Goal: Find specific page/section: Find specific page/section

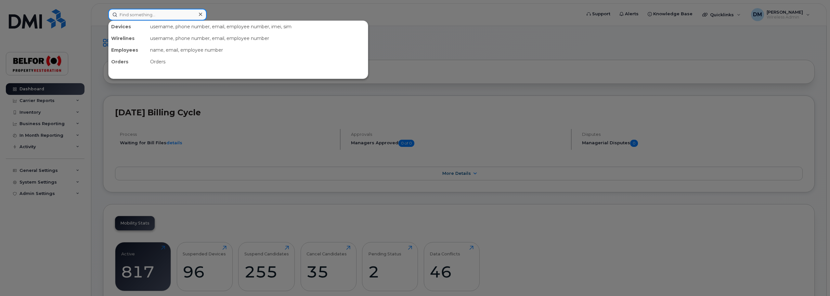
click at [123, 12] on input at bounding box center [157, 15] width 98 height 12
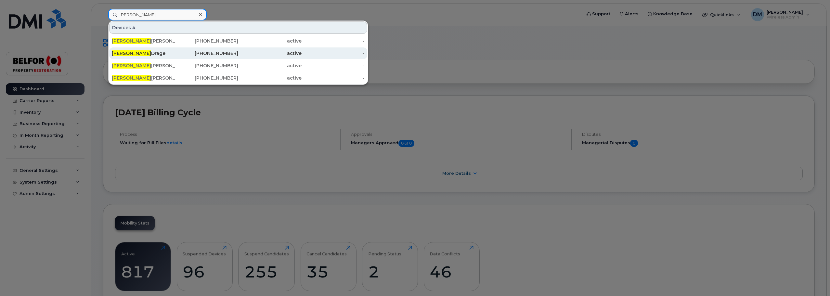
type input "colin"
click at [139, 53] on div "Colin Drage" at bounding box center [143, 53] width 63 height 7
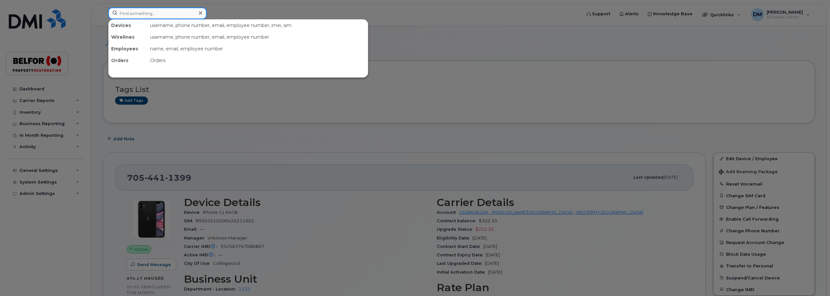
click at [135, 13] on input at bounding box center [157, 13] width 98 height 12
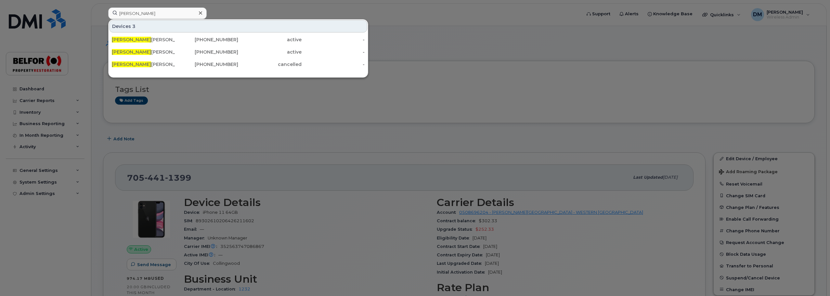
click at [434, 58] on div at bounding box center [415, 148] width 830 height 296
click at [124, 13] on input "[PERSON_NAME]" at bounding box center [157, 13] width 98 height 12
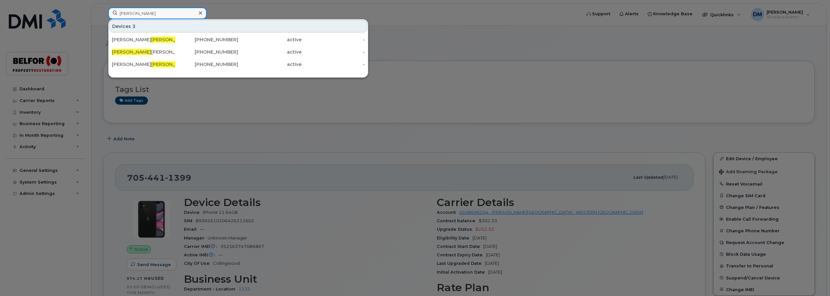
type input "[PERSON_NAME]"
